Goal: Task Accomplishment & Management: Manage account settings

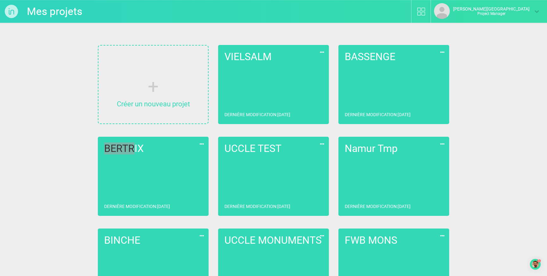
click at [145, 194] on link "BERTRIX Dernière modification : [DATE]" at bounding box center [153, 176] width 111 height 79
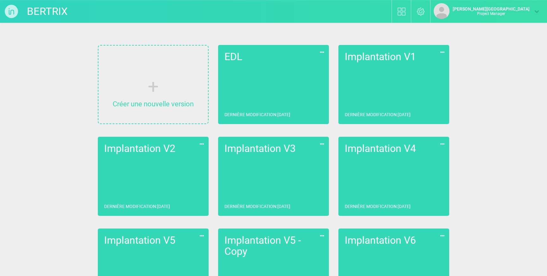
click at [278, 81] on link "EDL Dernière modification : [DATE]" at bounding box center [273, 84] width 111 height 79
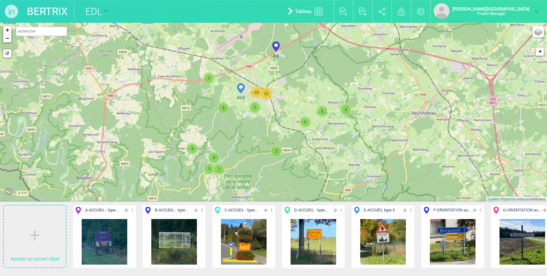
click at [66, 14] on link "BERTRIX" at bounding box center [47, 11] width 41 height 16
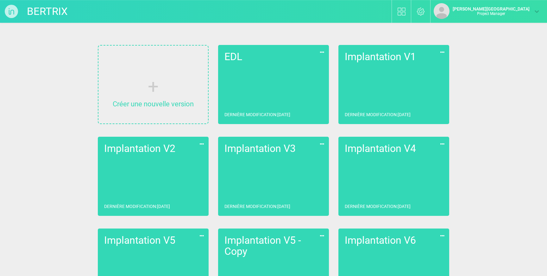
click at [390, 86] on link "Implantation V1 Dernière modification : [DATE]" at bounding box center [393, 84] width 111 height 79
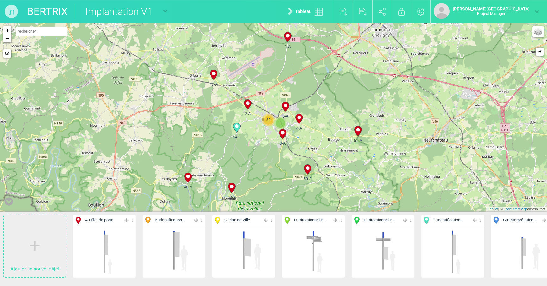
click at [133, 220] on icon at bounding box center [132, 220] width 4 height 7
click at [133, 221] on icon at bounding box center [132, 220] width 4 height 7
click at [94, 259] on img at bounding box center [104, 251] width 47 height 47
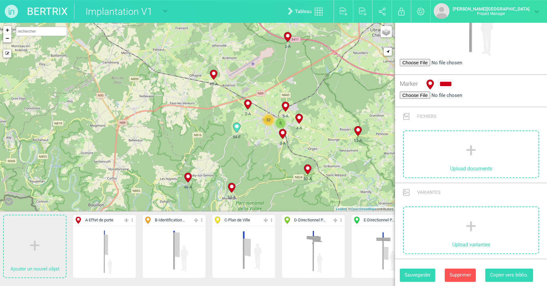
scroll to position [252, 0]
click at [500, 273] on button "Copier vers biblio." at bounding box center [509, 275] width 48 height 13
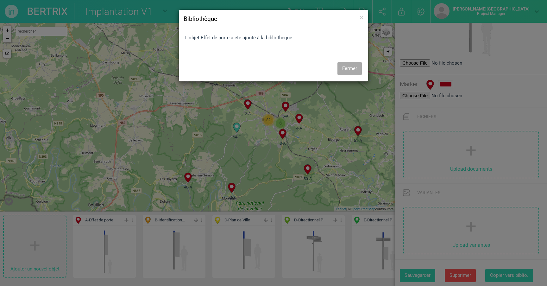
click at [348, 69] on button "Fermer" at bounding box center [350, 68] width 24 height 13
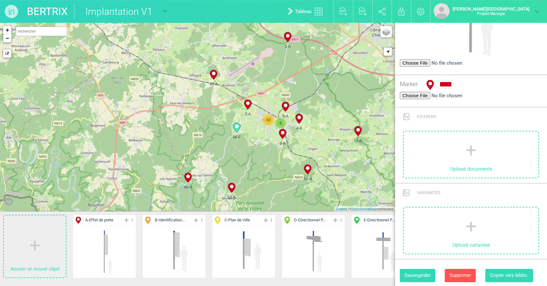
click at [180, 245] on img at bounding box center [174, 251] width 47 height 47
type input "Identification des Parkings"
type input "2468.4"
type input "B"
click at [510, 276] on button "Copier vers biblio." at bounding box center [509, 275] width 48 height 13
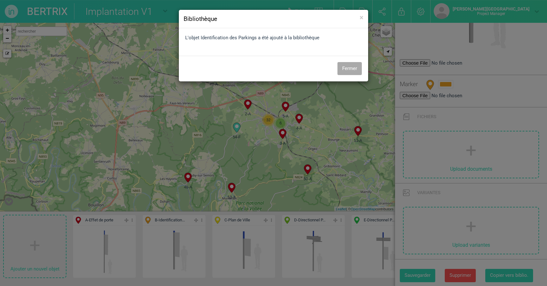
click at [348, 70] on button "Fermer" at bounding box center [350, 68] width 24 height 13
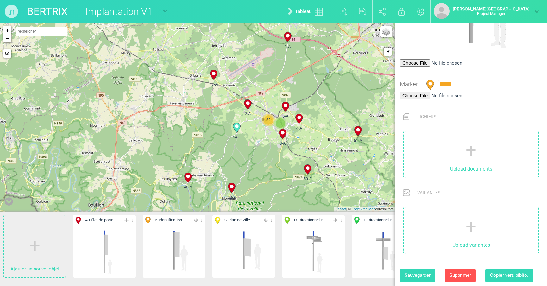
click at [250, 244] on img at bounding box center [243, 251] width 47 height 47
type input "Plan de Ville"
type input "2057"
type input "C"
click at [519, 274] on button "Copier vers biblio." at bounding box center [509, 275] width 48 height 13
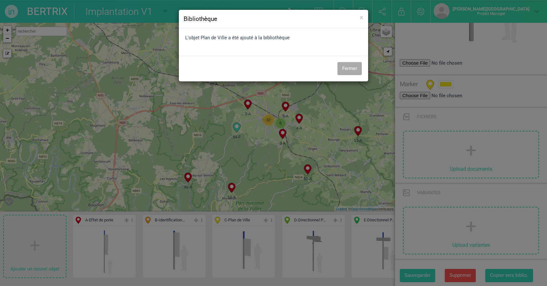
click at [355, 71] on button "Fermer" at bounding box center [350, 68] width 24 height 13
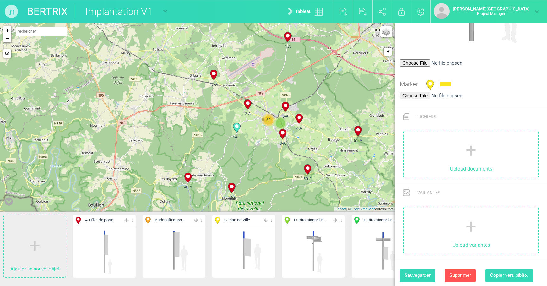
click at [316, 250] on img at bounding box center [313, 251] width 47 height 47
type input "Directionnel Piétons"
type input "2438.15"
type input "D"
click at [525, 274] on button "Copier vers biblio." at bounding box center [509, 275] width 48 height 13
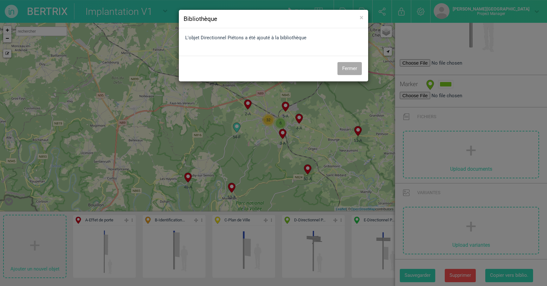
click at [351, 71] on button "Fermer" at bounding box center [350, 68] width 24 height 13
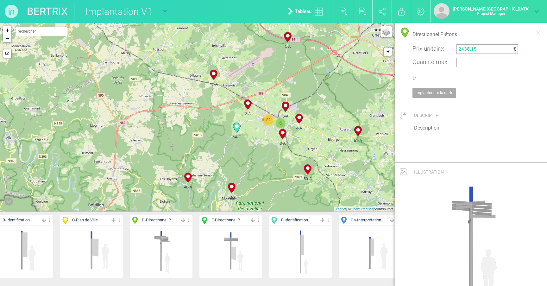
scroll to position [0, 164]
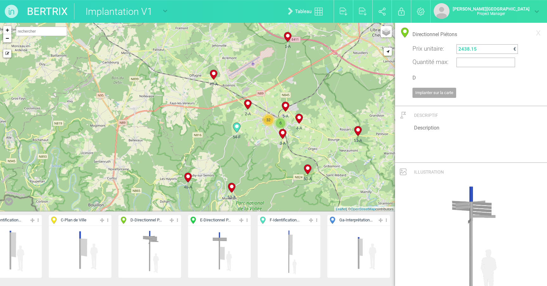
click at [229, 254] on img at bounding box center [219, 251] width 47 height 47
type input "Directionnel Piétons et plan de ville"
type input "3321.45"
type input "E"
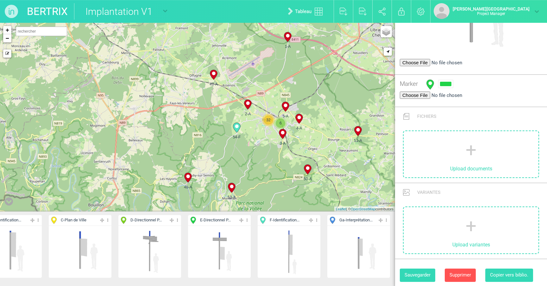
scroll to position [252, 0]
click at [522, 272] on button "Copier vers biblio." at bounding box center [509, 275] width 48 height 13
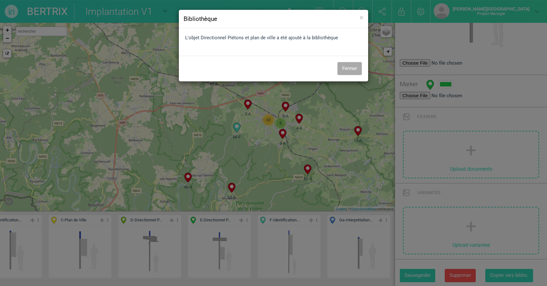
click at [355, 67] on button "Fermer" at bounding box center [350, 68] width 24 height 13
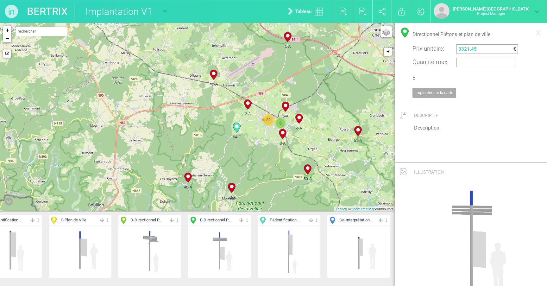
scroll to position [0, 0]
click at [283, 248] on img at bounding box center [289, 251] width 47 height 47
type input "Identification des ressources"
type input "3230.7"
type input "F"
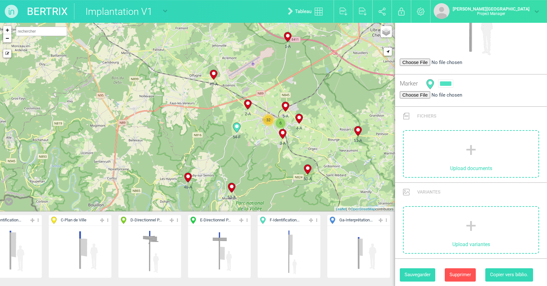
scroll to position [252, 0]
click at [512, 270] on button "Copier vers biblio." at bounding box center [509, 275] width 48 height 13
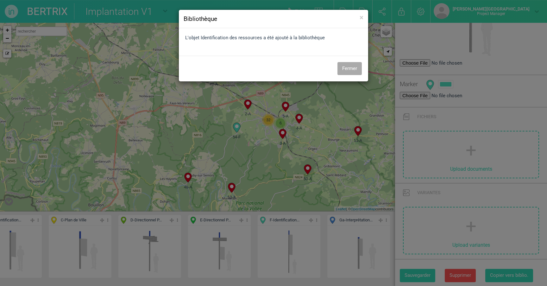
click at [352, 71] on button "Fermer" at bounding box center [350, 68] width 24 height 13
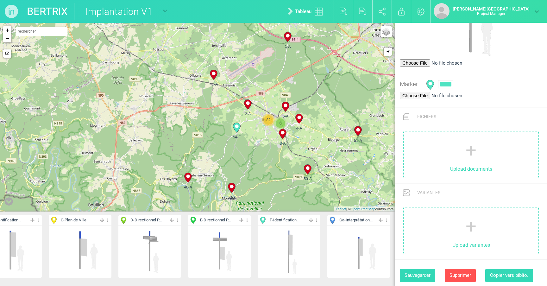
click at [357, 253] on img at bounding box center [358, 251] width 47 height 47
type input "Interprétation des ressources - Poteau"
type input "1923.9"
type input "Ga"
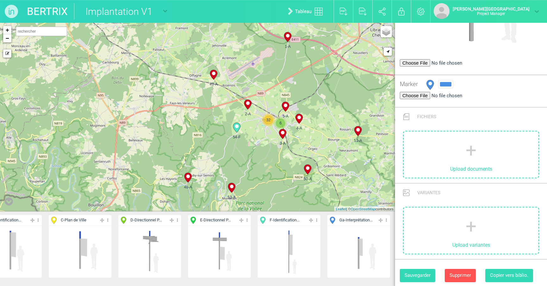
click at [506, 273] on button "Copier vers biblio." at bounding box center [509, 275] width 48 height 13
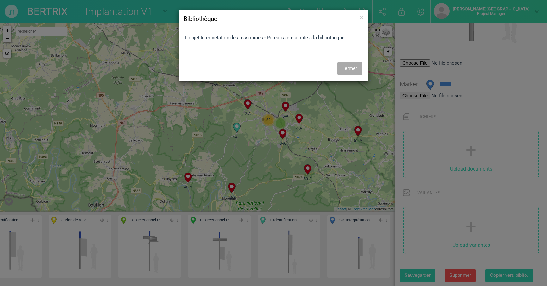
click at [354, 68] on button "Fermer" at bounding box center [350, 68] width 24 height 13
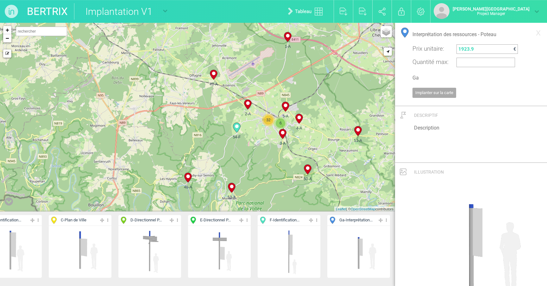
click at [13, 13] on img at bounding box center [11, 11] width 23 height 23
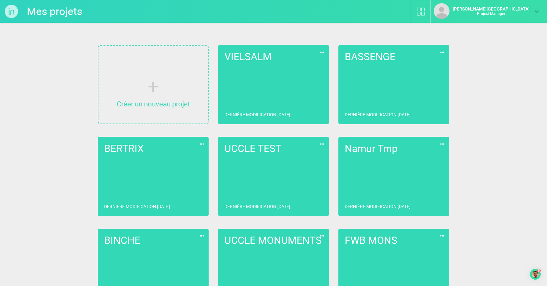
click at [156, 80] on link "Créer un nouveau projet" at bounding box center [153, 85] width 110 height 78
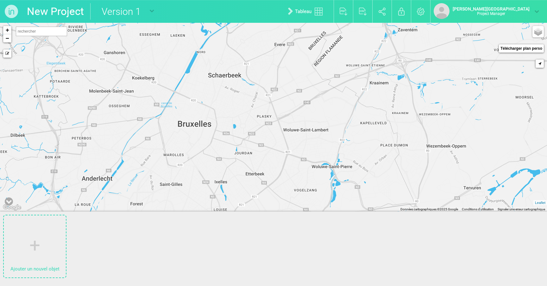
click at [48, 228] on link "Ajouter un nouvel objet" at bounding box center [35, 246] width 62 height 62
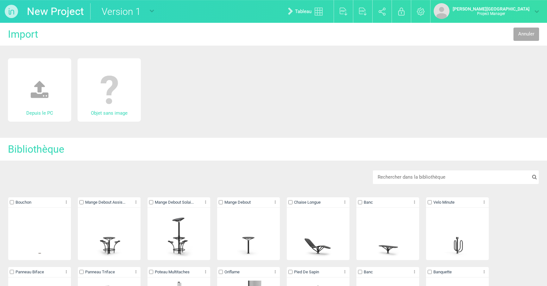
click at [17, 9] on img at bounding box center [11, 11] width 23 height 23
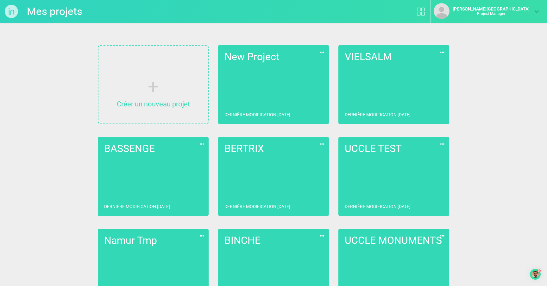
click at [322, 54] on icon at bounding box center [322, 52] width 7 height 8
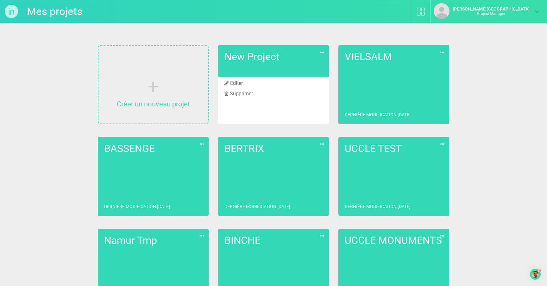
click at [240, 94] on li "Supprimer" at bounding box center [273, 94] width 111 height 10
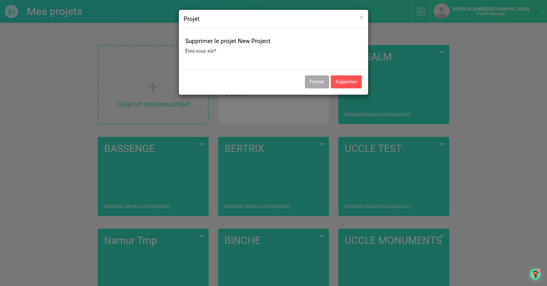
click at [342, 82] on button "Supprimer" at bounding box center [346, 81] width 31 height 13
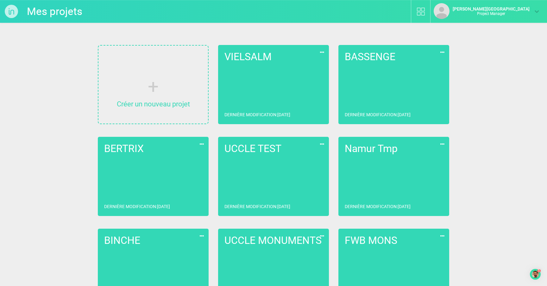
click at [144, 89] on link "Créer un nouveau projet" at bounding box center [153, 85] width 110 height 78
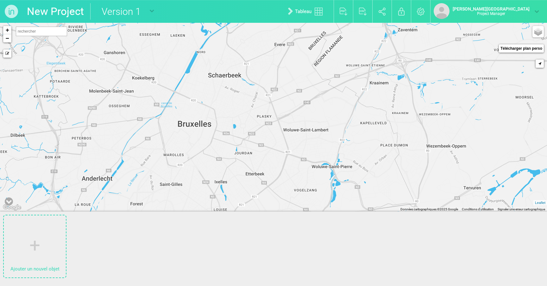
click at [38, 246] on link "Ajouter un nouvel objet" at bounding box center [35, 246] width 62 height 62
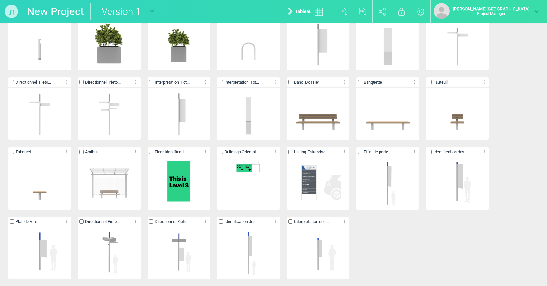
scroll to position [2001, 0]
click at [361, 152] on input "checkbox" at bounding box center [360, 152] width 4 height 4
checkbox input "true"
click at [430, 152] on input "checkbox" at bounding box center [430, 152] width 4 height 4
checkbox input "true"
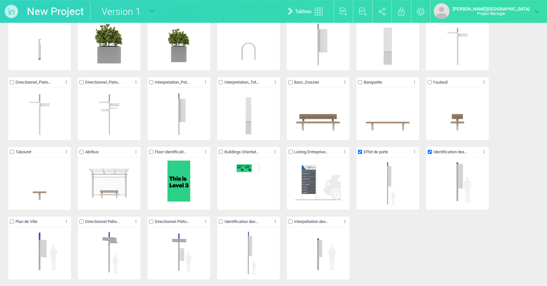
click at [11, 222] on input "checkbox" at bounding box center [12, 221] width 4 height 4
checkbox input "true"
click at [82, 221] on input "checkbox" at bounding box center [81, 221] width 4 height 4
checkbox input "true"
click at [151, 220] on input "checkbox" at bounding box center [151, 221] width 4 height 4
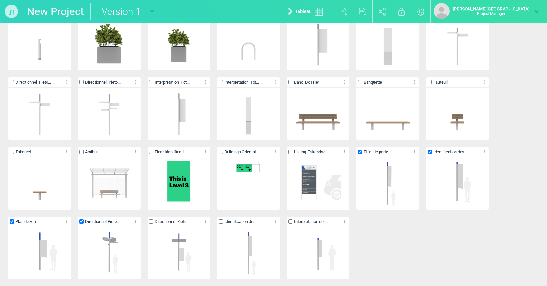
checkbox input "true"
click at [220, 222] on input "checkbox" at bounding box center [221, 221] width 4 height 4
checkbox input "true"
click at [290, 222] on input "checkbox" at bounding box center [290, 221] width 4 height 4
checkbox input "true"
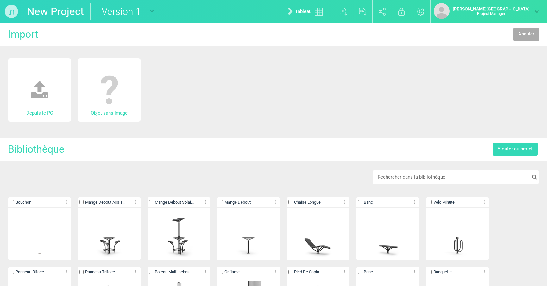
scroll to position [0, 0]
click at [524, 149] on button "Ajouter au projet" at bounding box center [515, 148] width 45 height 13
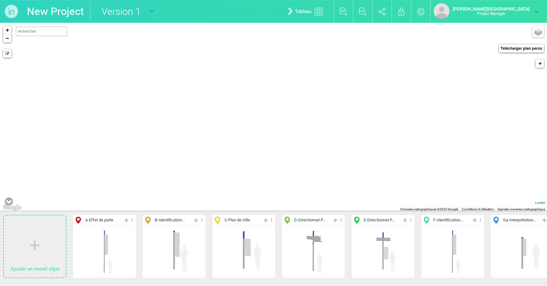
click at [61, 9] on link "New Project" at bounding box center [55, 11] width 57 height 16
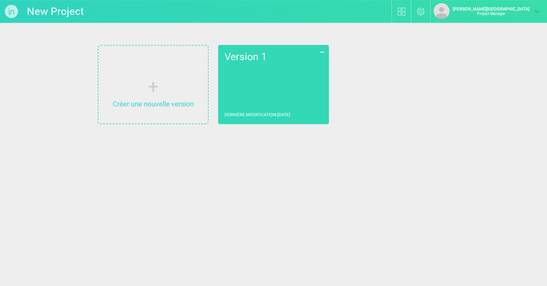
click at [72, 13] on input "New Project" at bounding box center [74, 11] width 95 height 16
type input "Vielsalm"
click at [288, 65] on link "Version 1 Dernière modification : [DATE]" at bounding box center [273, 84] width 111 height 79
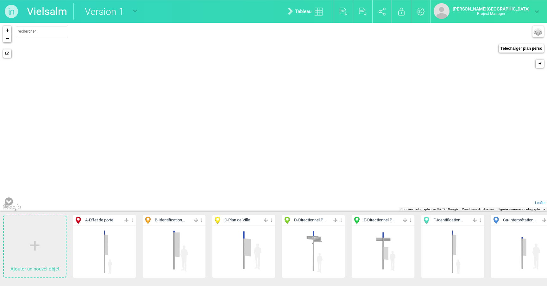
click at [41, 31] on input "text" at bounding box center [41, 31] width 51 height 9
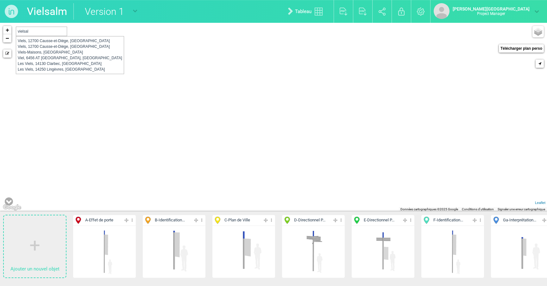
type input "vielsalm"
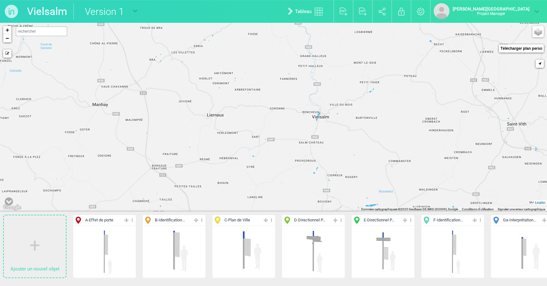
click at [497, 20] on li "[PERSON_NAME] - QUIDAM Project Manager Mes projets Déconnexion" at bounding box center [488, 11] width 117 height 23
click at [507, 16] on link "[PERSON_NAME] - QUIDAM Project Manager" at bounding box center [486, 11] width 105 height 16
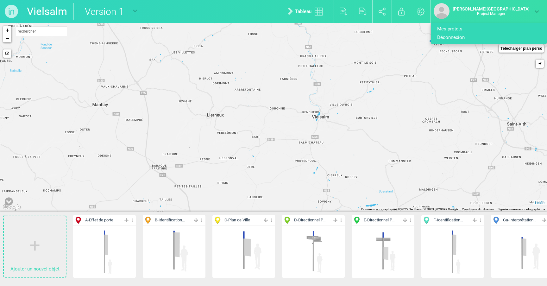
click at [487, 40] on link "Déconnexion" at bounding box center [486, 37] width 111 height 9
